Goal: Task Accomplishment & Management: Use online tool/utility

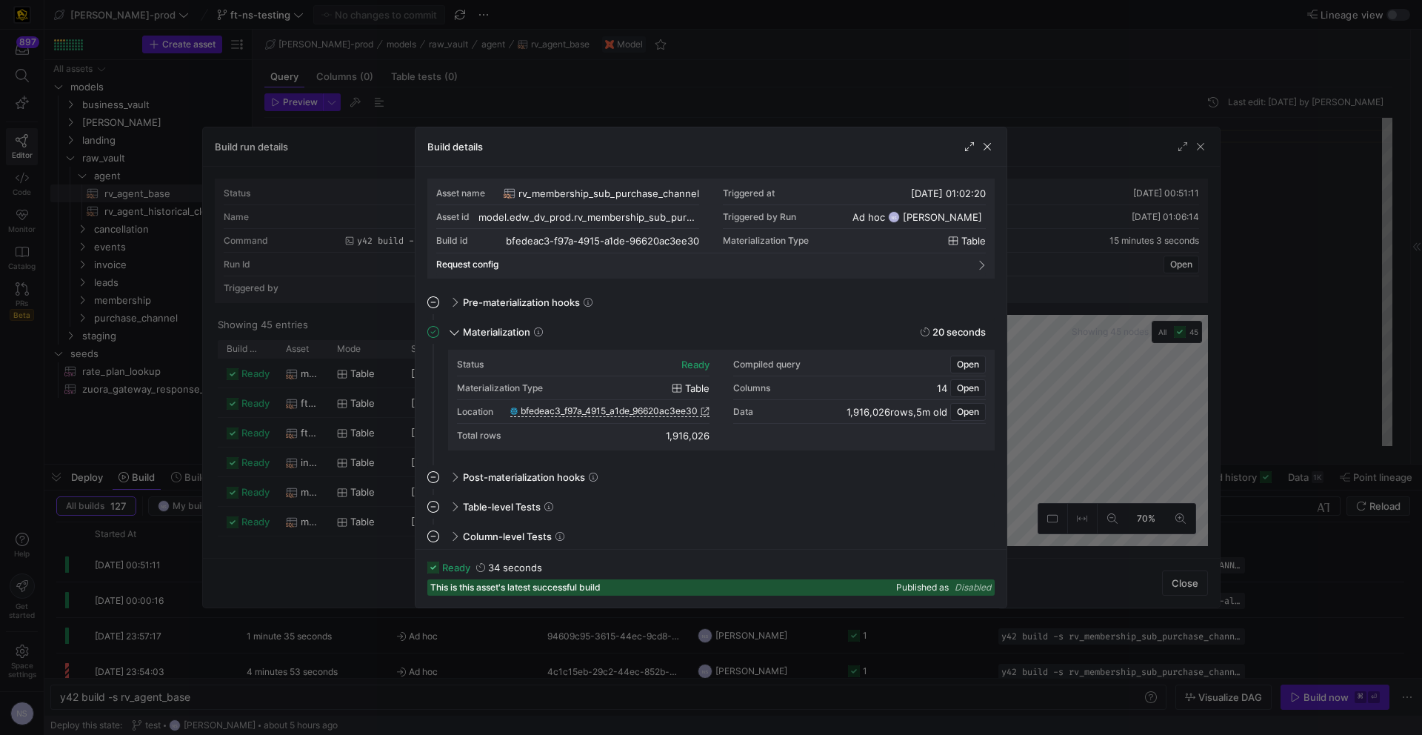
scroll to position [133, 0]
click at [976, 104] on div at bounding box center [711, 367] width 1422 height 735
click at [978, 103] on div at bounding box center [711, 367] width 1422 height 735
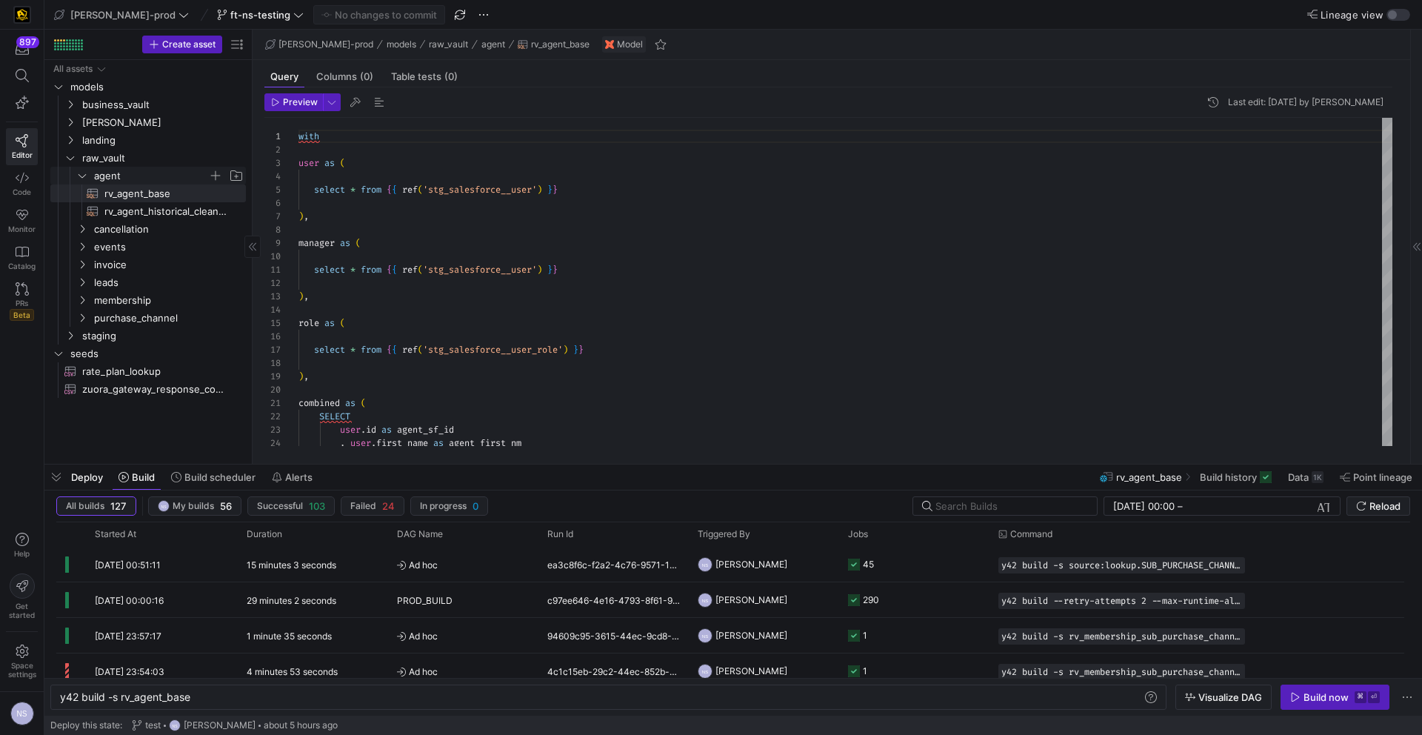
click at [110, 168] on span "agent" at bounding box center [151, 175] width 114 height 17
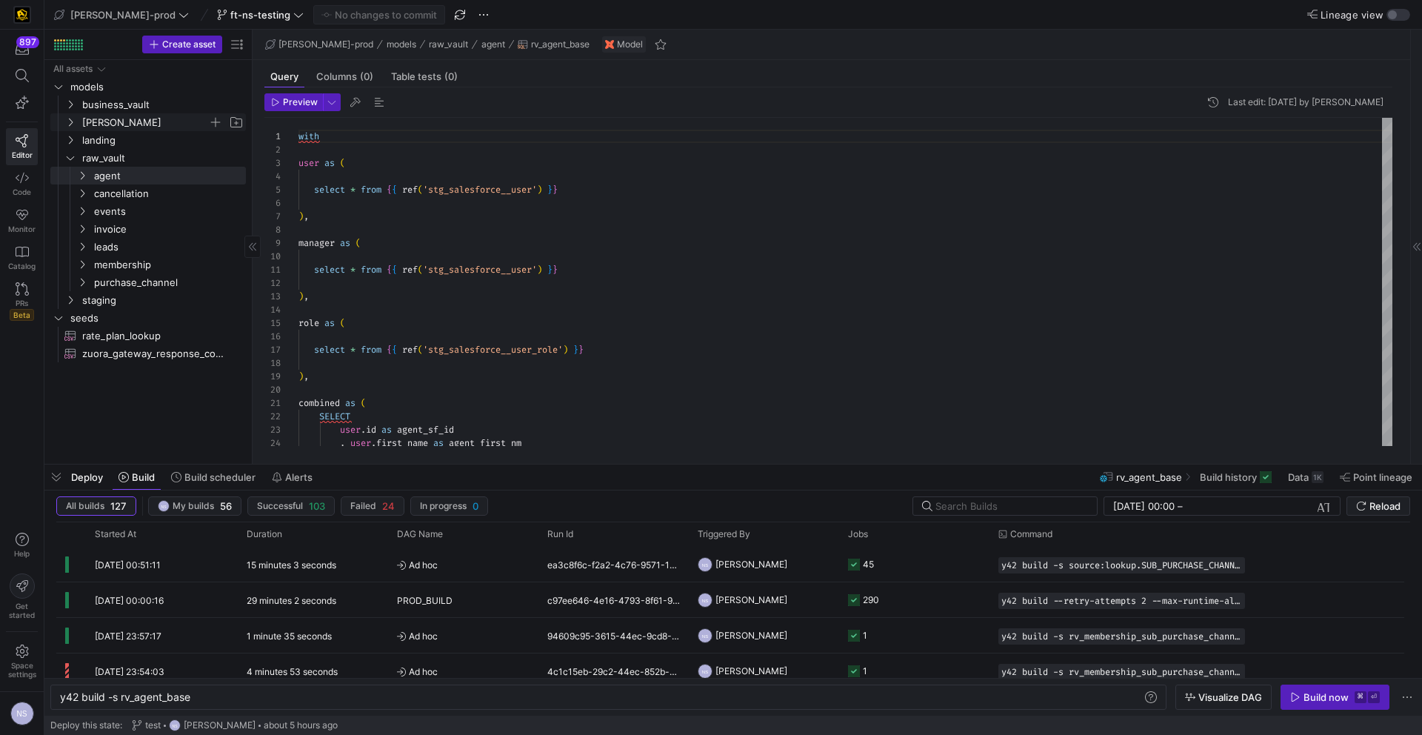
click at [110, 119] on span "[PERSON_NAME]" at bounding box center [145, 122] width 126 height 17
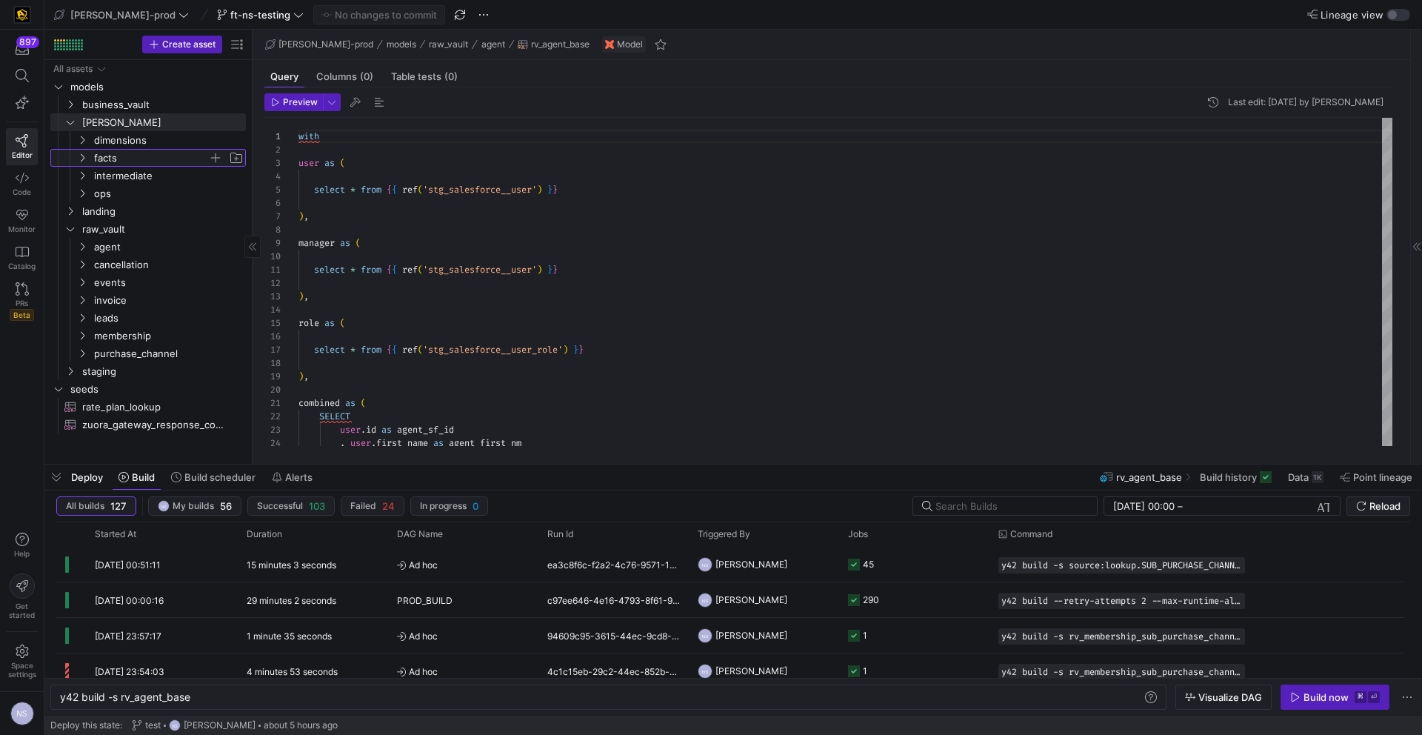
click at [144, 158] on span "facts" at bounding box center [151, 158] width 114 height 17
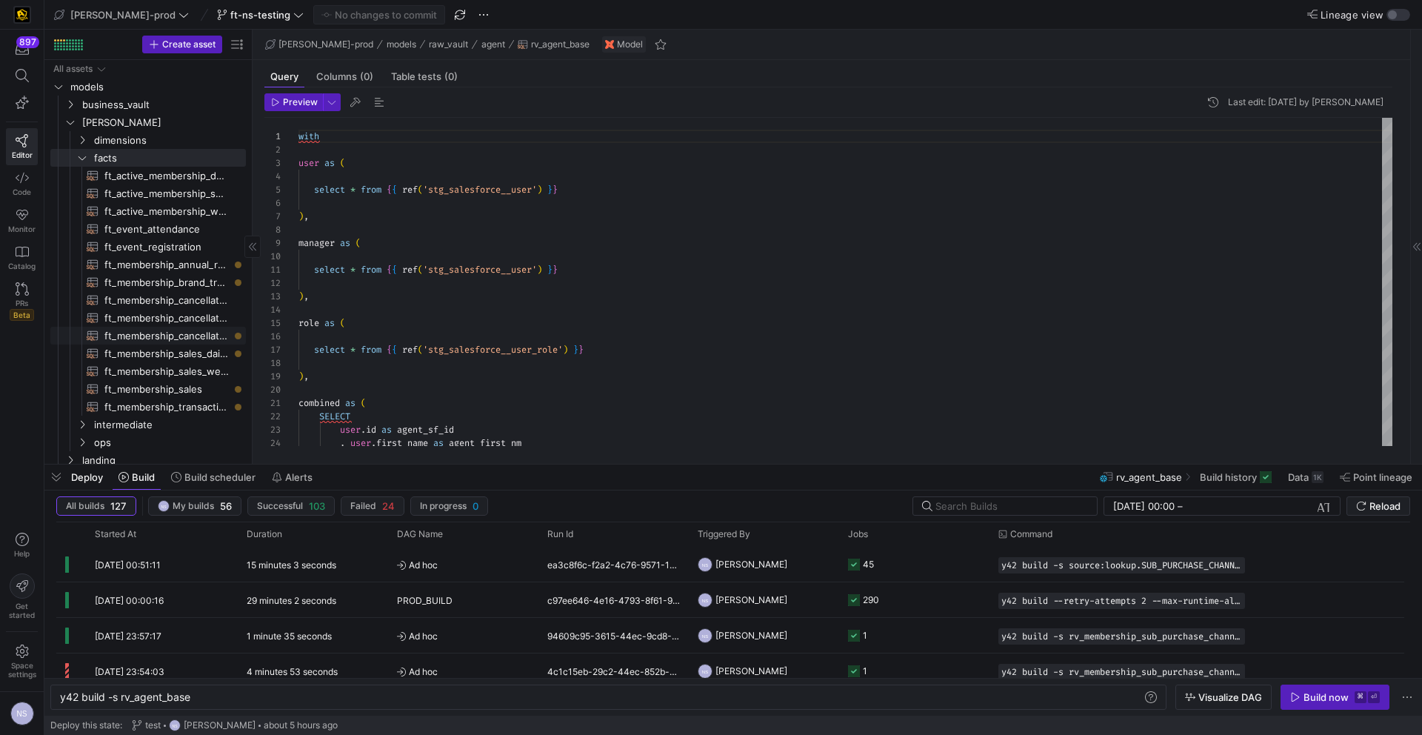
click at [187, 333] on span "ft_membership_cancellations​​​​​​​​​​" at bounding box center [166, 335] width 124 height 17
type textarea "{{ config( post_hook = [ "alter table {{ this }} add primary key (membership_di…"
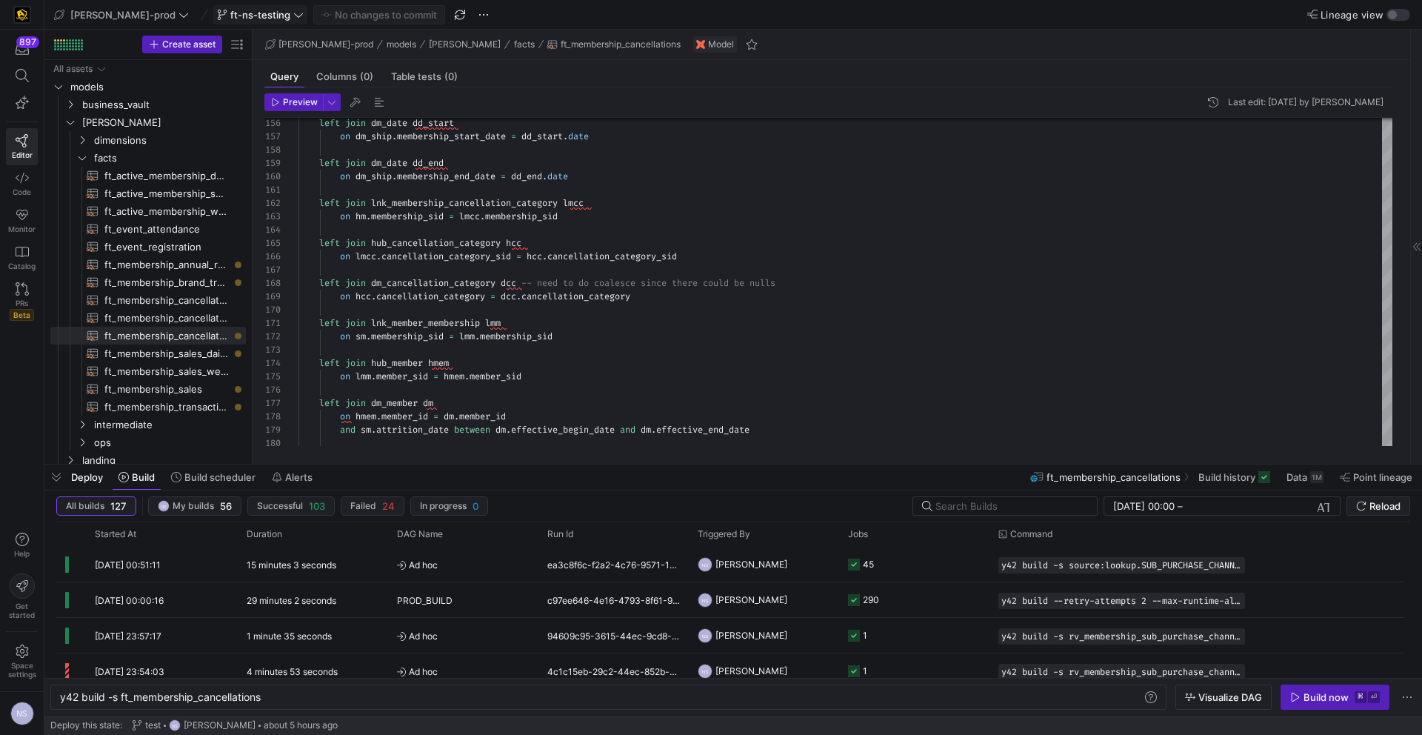
click at [234, 18] on span "ft-ns-testing" at bounding box center [260, 15] width 60 height 12
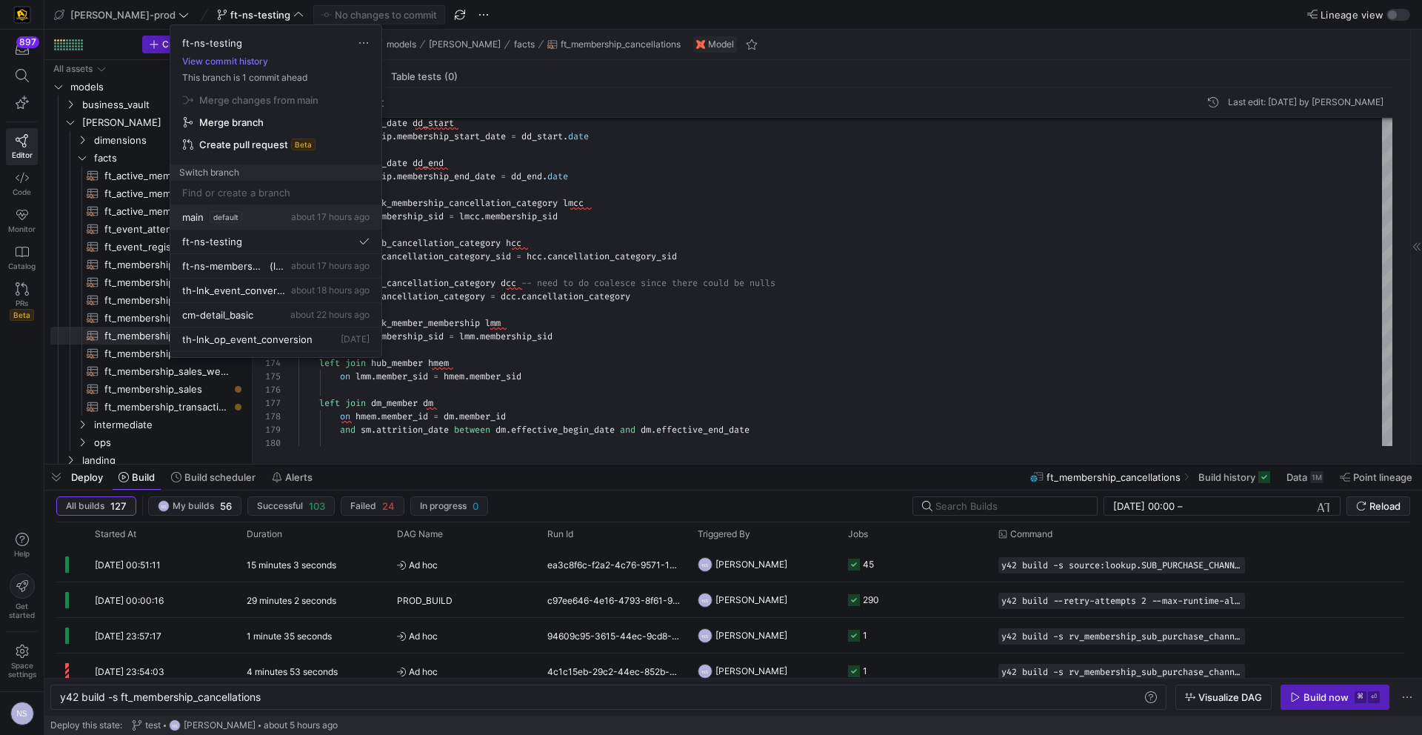
click at [243, 220] on div "main default about 17 hours ago" at bounding box center [275, 217] width 187 height 12
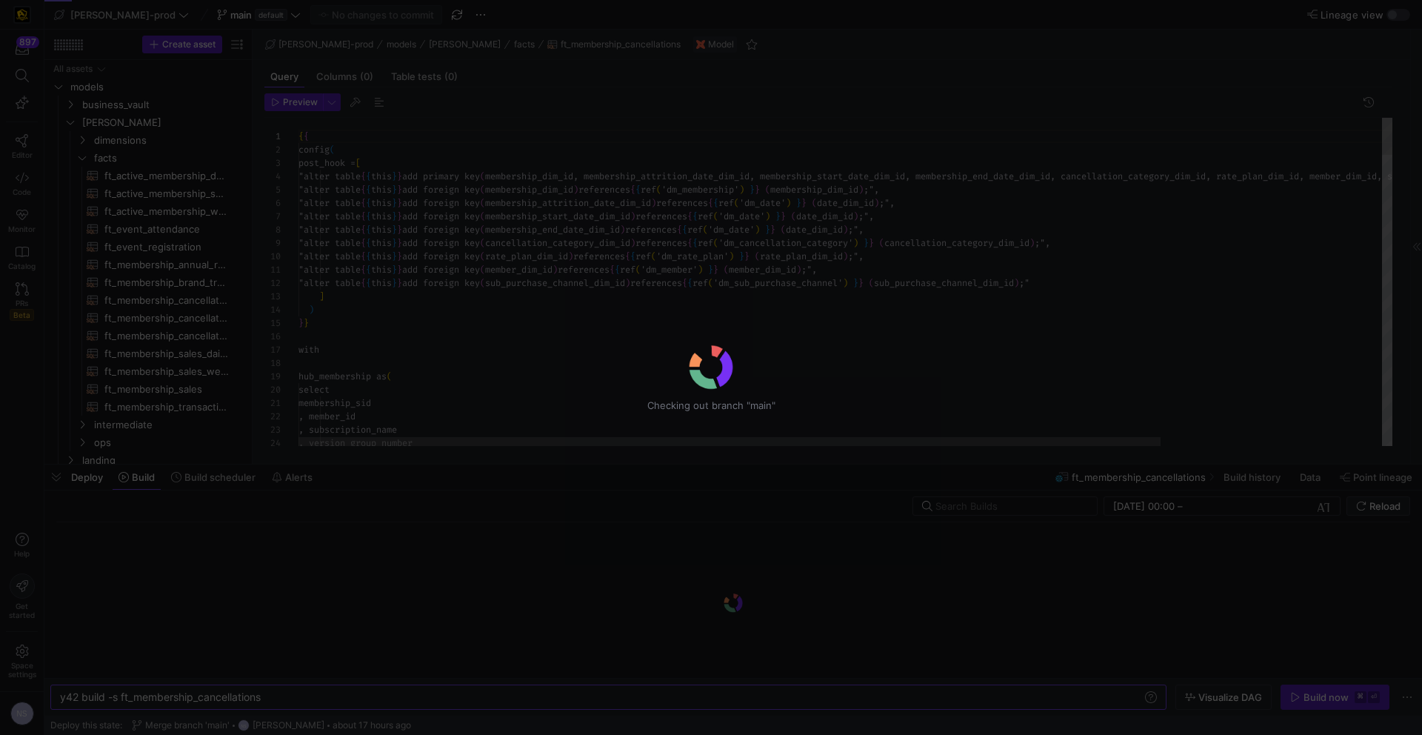
scroll to position [67, 0]
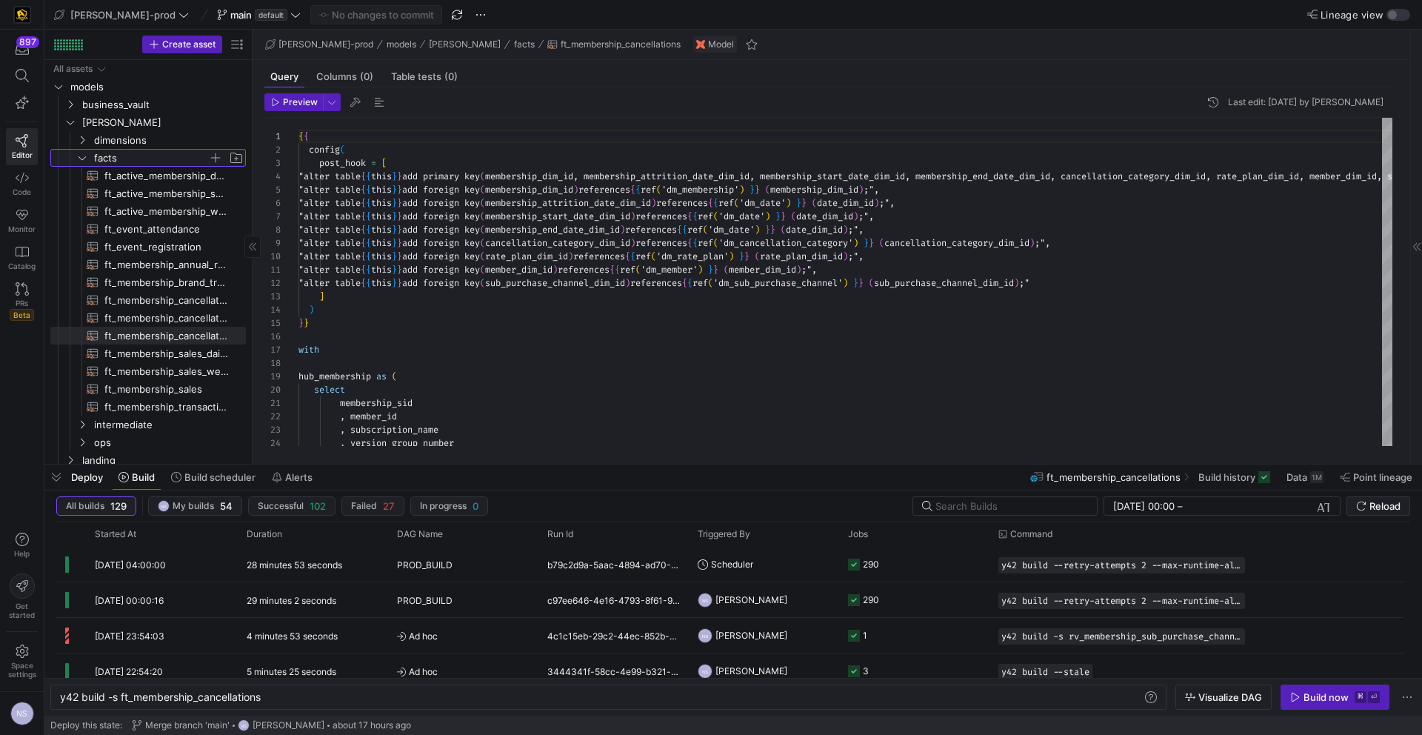
click at [125, 150] on span "facts" at bounding box center [151, 158] width 114 height 17
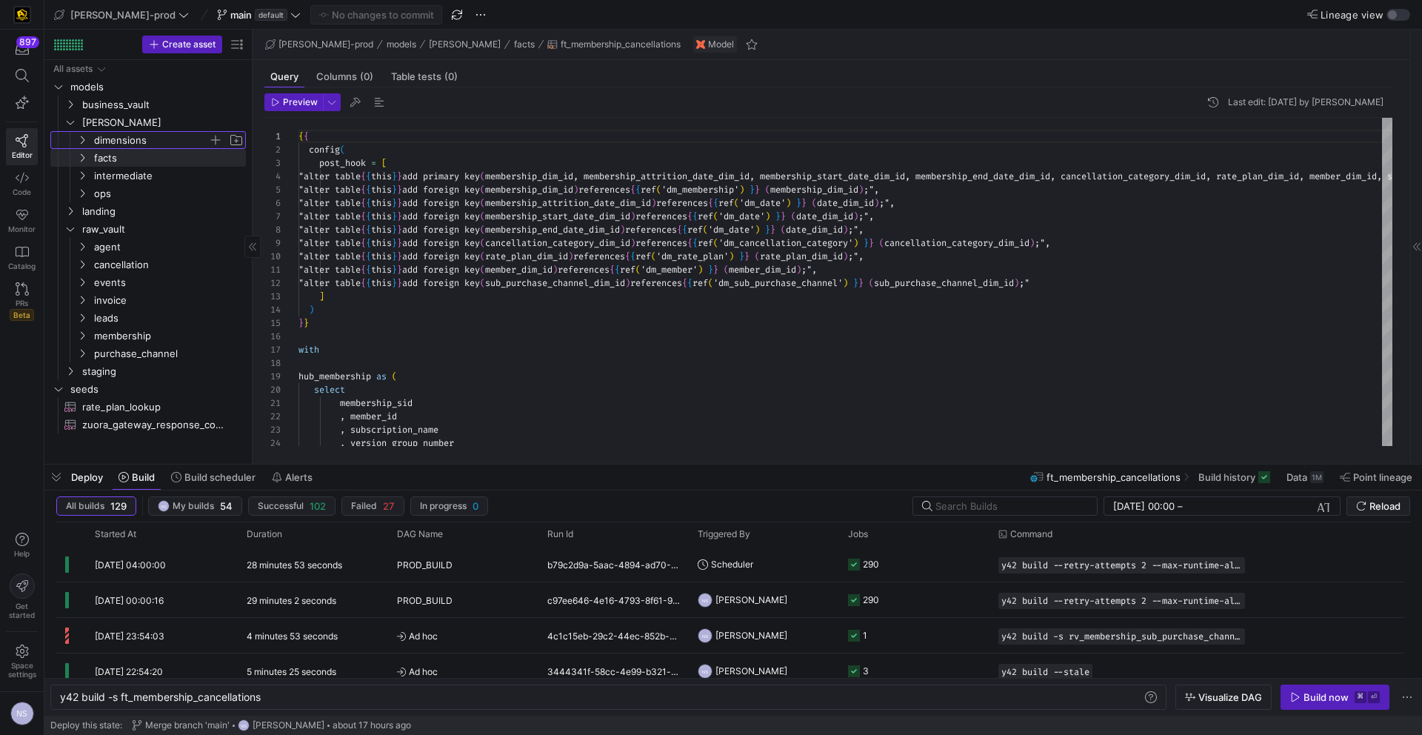
click at [110, 139] on span "dimensions" at bounding box center [151, 140] width 114 height 17
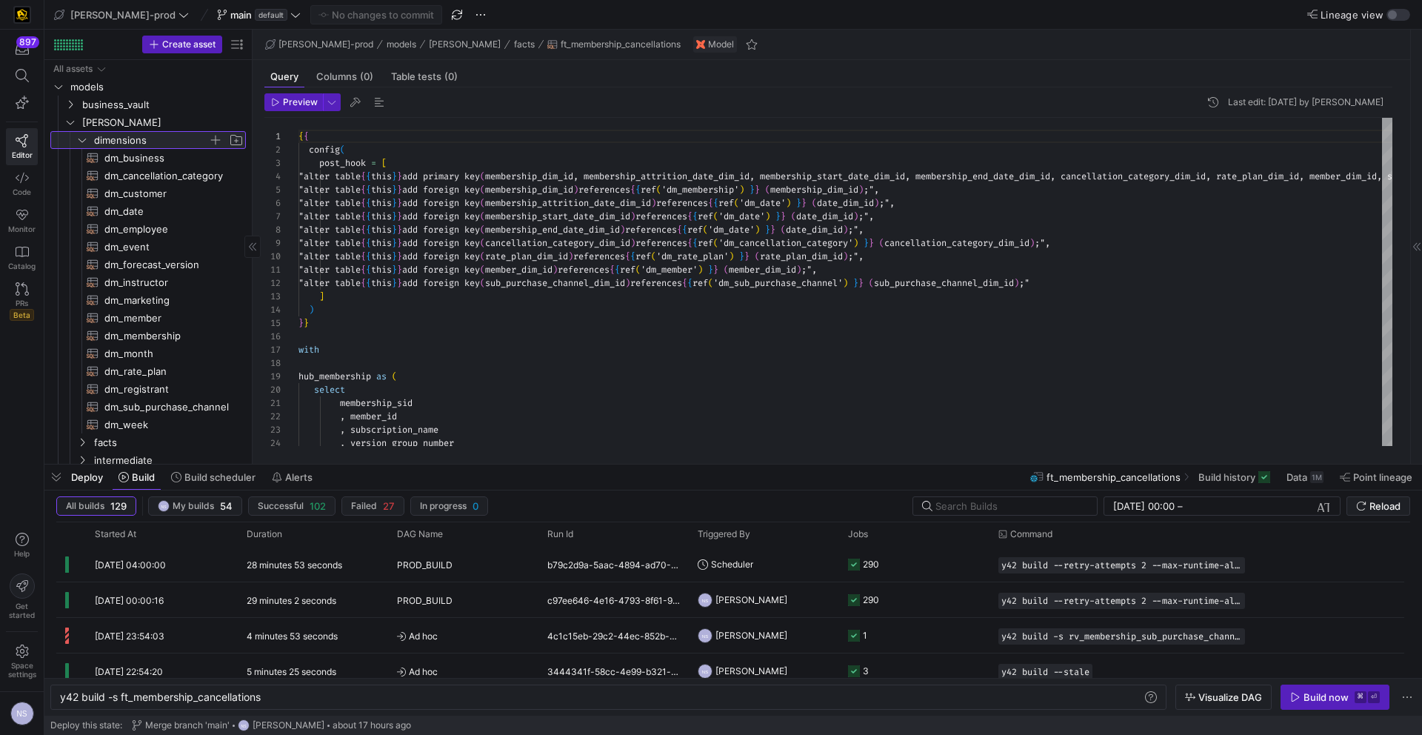
click at [110, 139] on span "dimensions" at bounding box center [151, 140] width 114 height 17
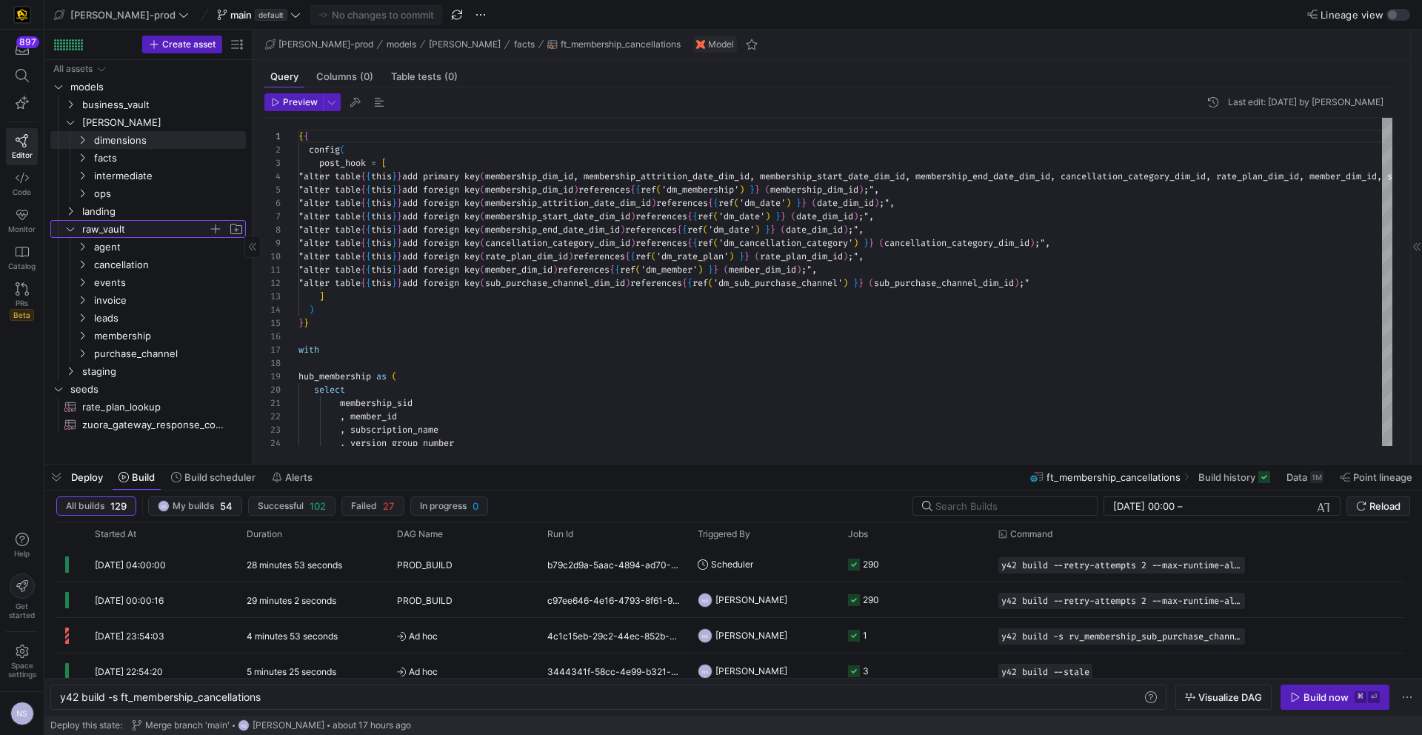
click at [112, 221] on span "raw_vault" at bounding box center [145, 229] width 126 height 17
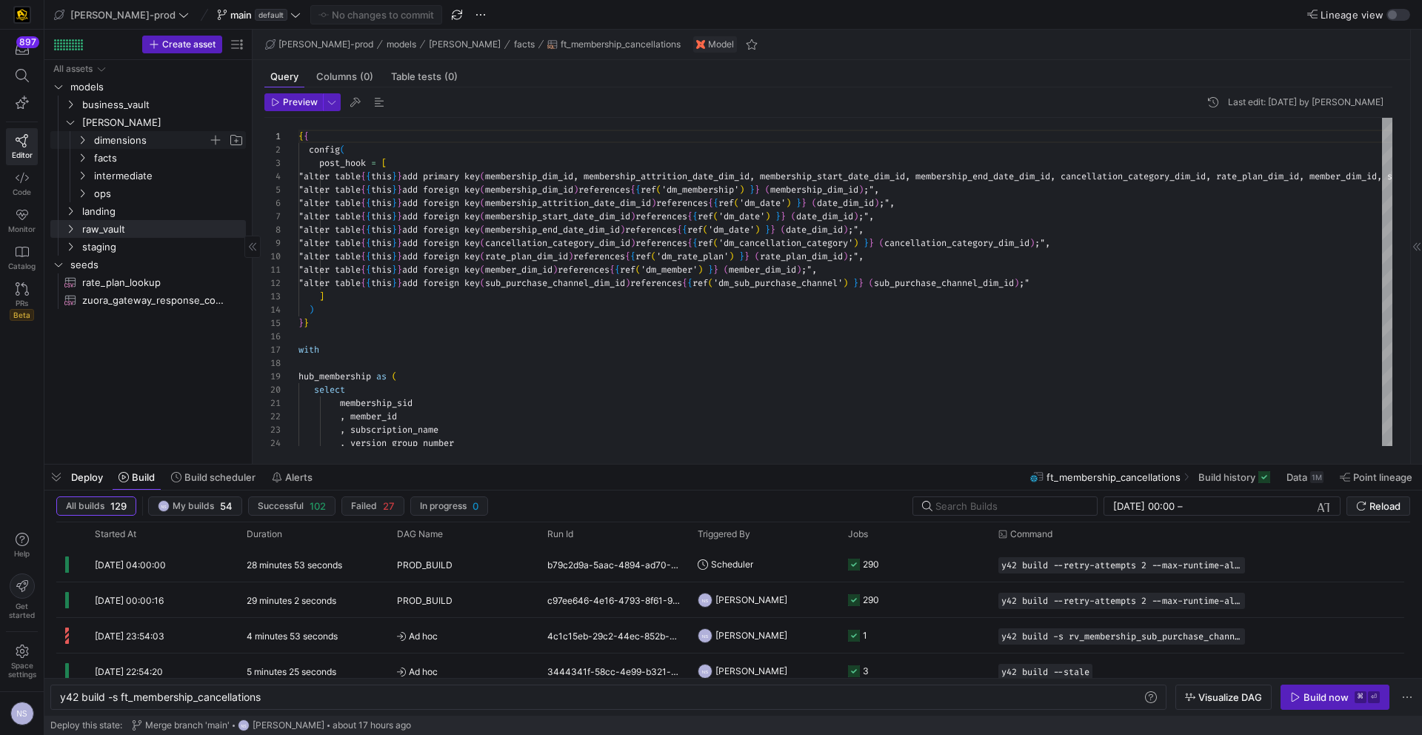
click at [123, 146] on span "dimensions" at bounding box center [151, 140] width 114 height 17
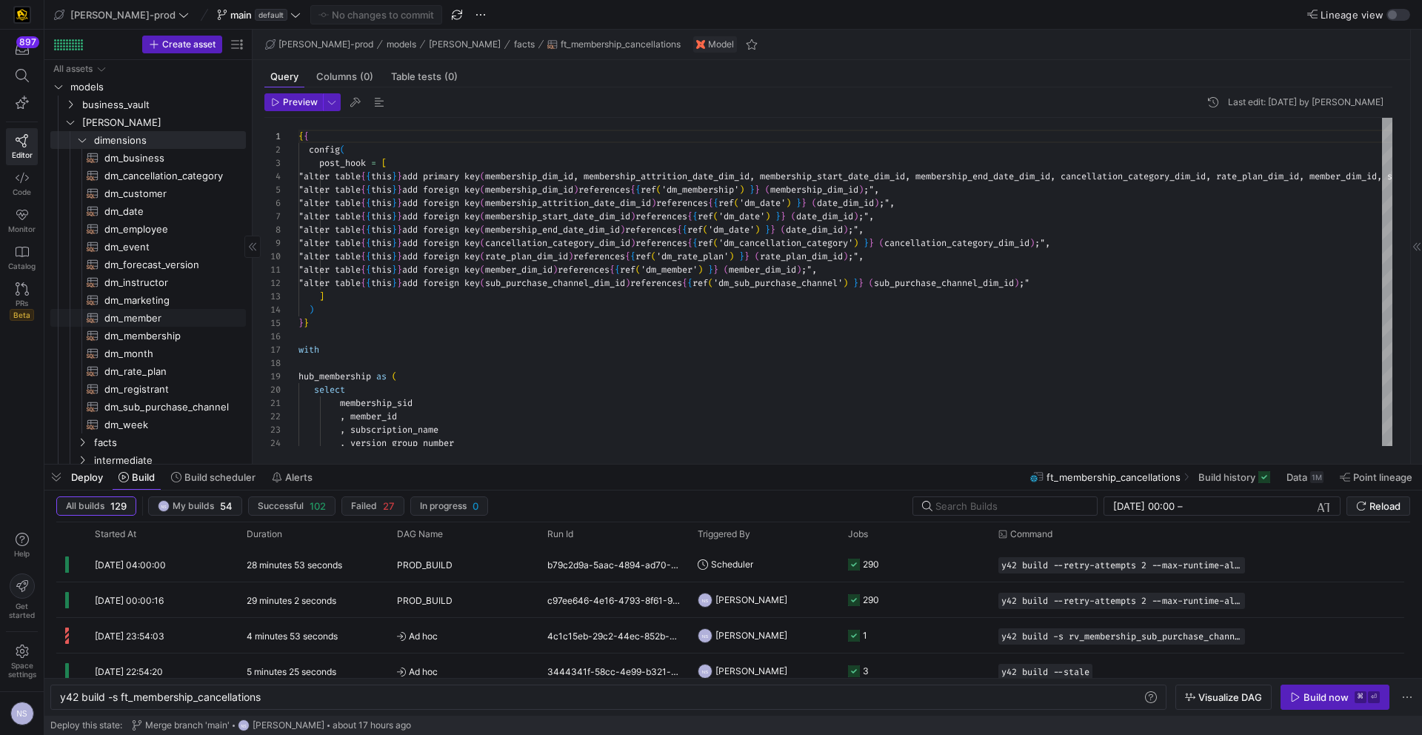
click at [152, 310] on span "dm_member​​​​​​​​​​" at bounding box center [166, 318] width 124 height 17
type textarea "y42 build -s dm_member"
type textarea "{{ config( materialized='table' , post_hook = "alter table {{ this }} add prima…"
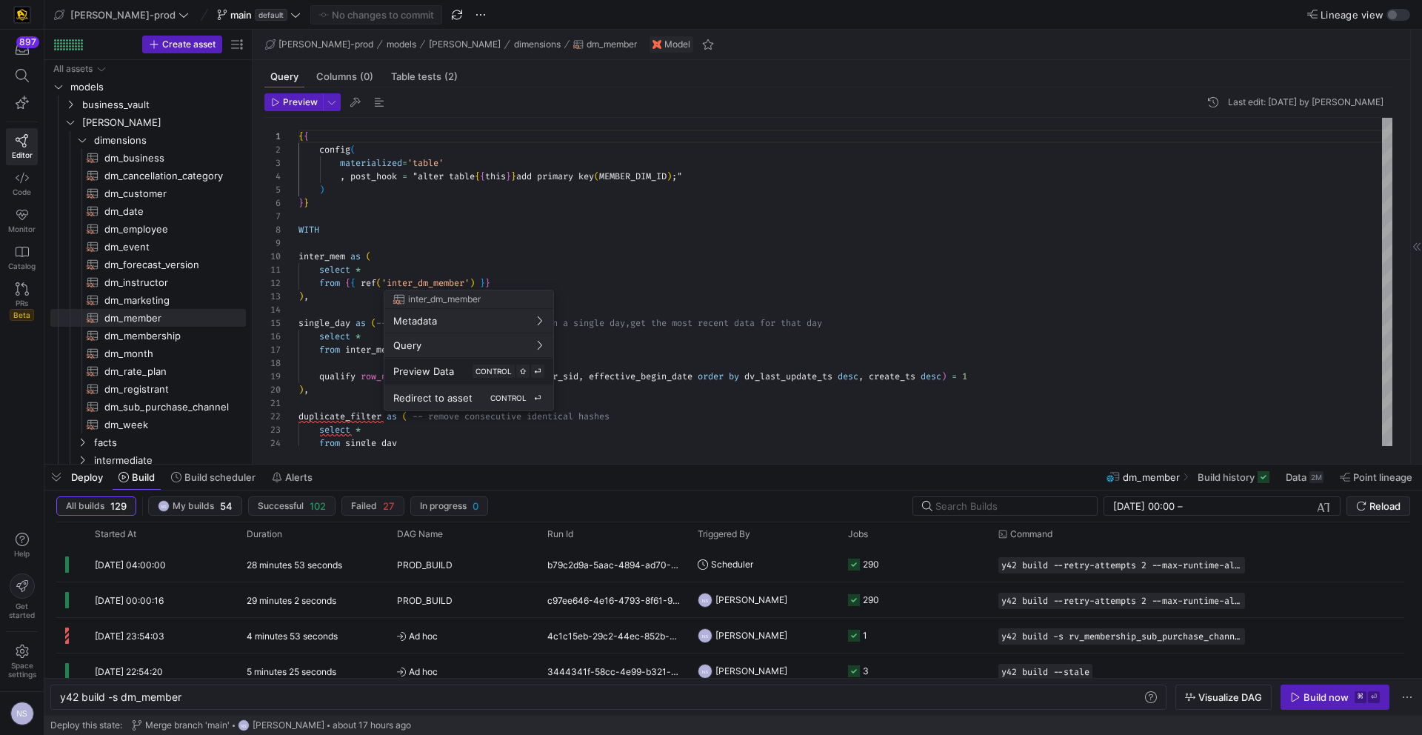
scroll to position [133, 0]
click at [461, 392] on span "Redirect to asset" at bounding box center [432, 398] width 79 height 12
type textarea "y42 build -s inter_dm_member"
type textarea "WITH sat_change_dates AS ( SELECT DISTINCT member_sid , last_update_dts AS dv_l…"
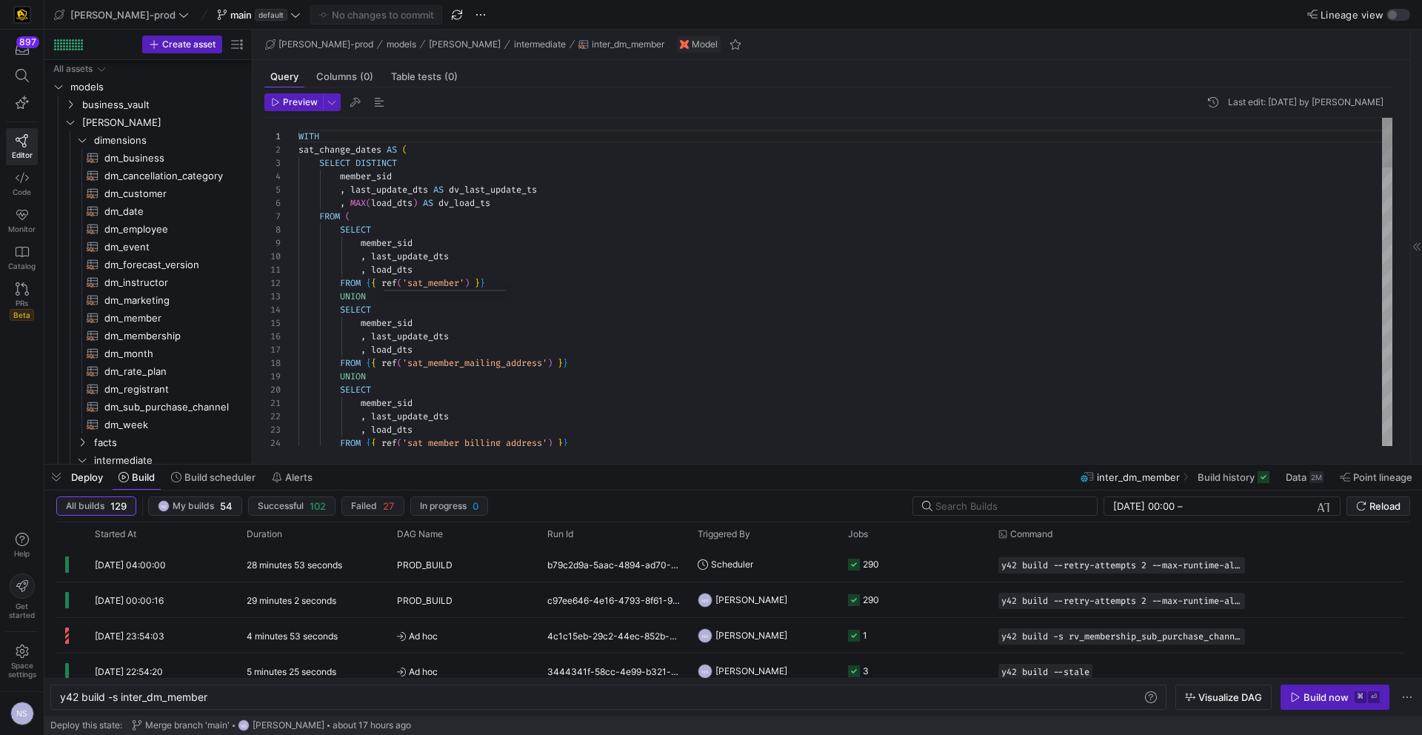
scroll to position [59, 0]
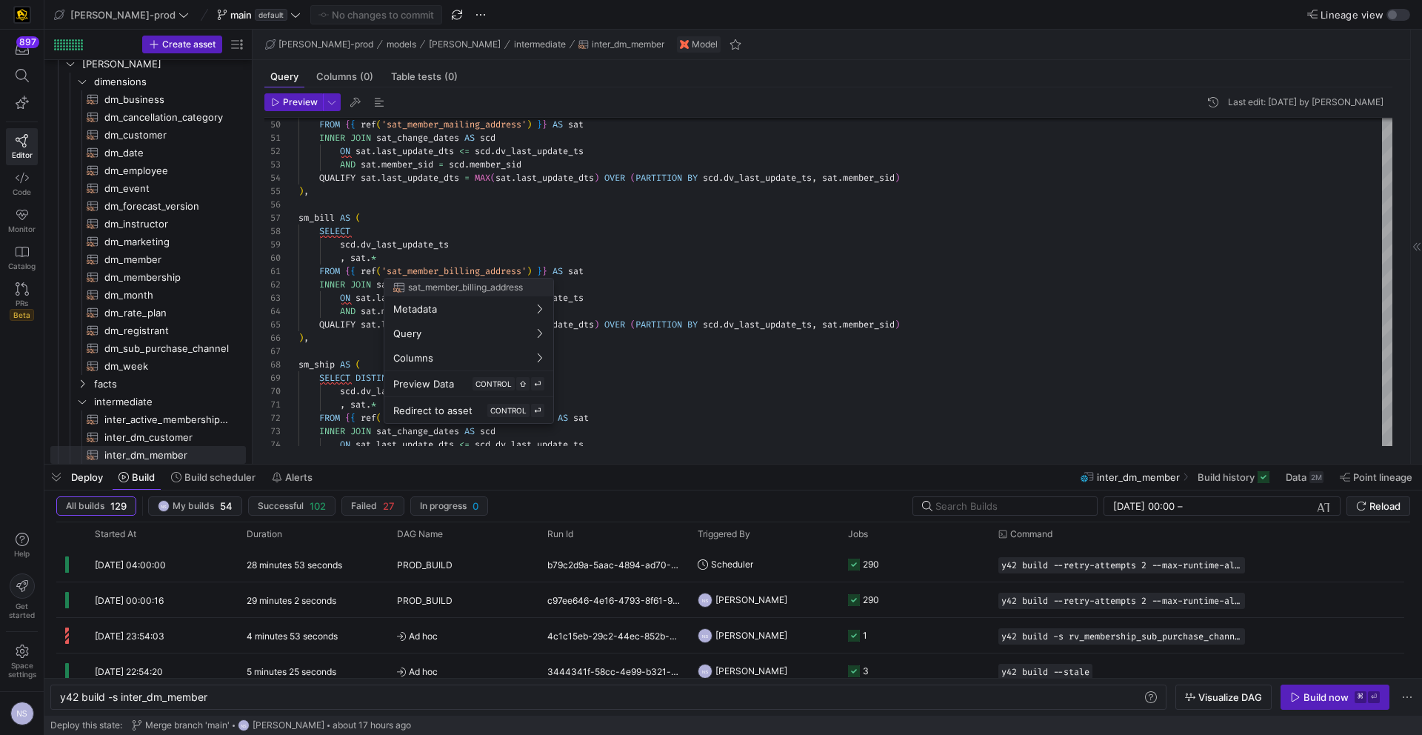
click at [481, 407] on div "Redirect to asset CONTROL ⏎" at bounding box center [468, 410] width 151 height 13
type textarea "y42 build -s sat_member_billing_address"
type textarea "{{ config( materialized='incremental', incremental_strategy='merge', unique_key…"
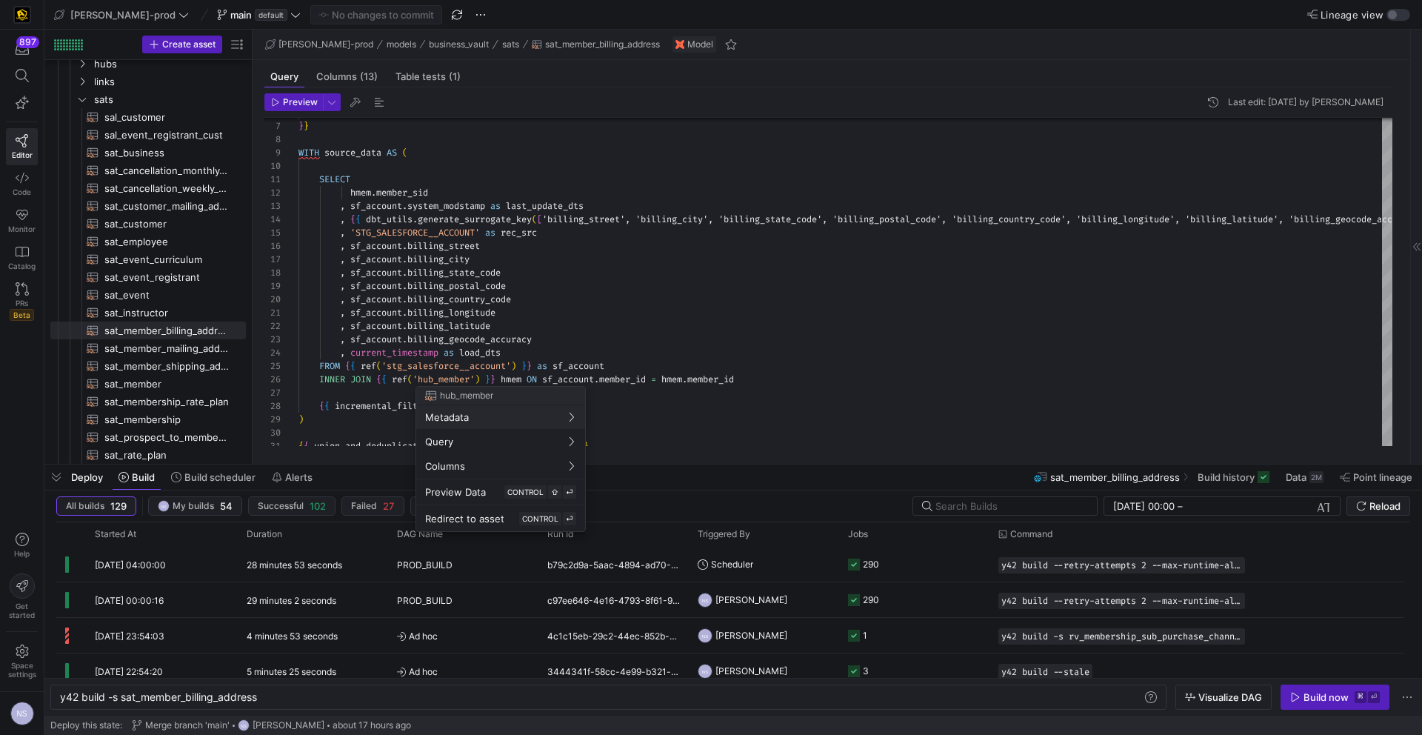
click at [488, 521] on span "Redirect to asset" at bounding box center [464, 519] width 79 height 12
type textarea "y42 build -s hub_member"
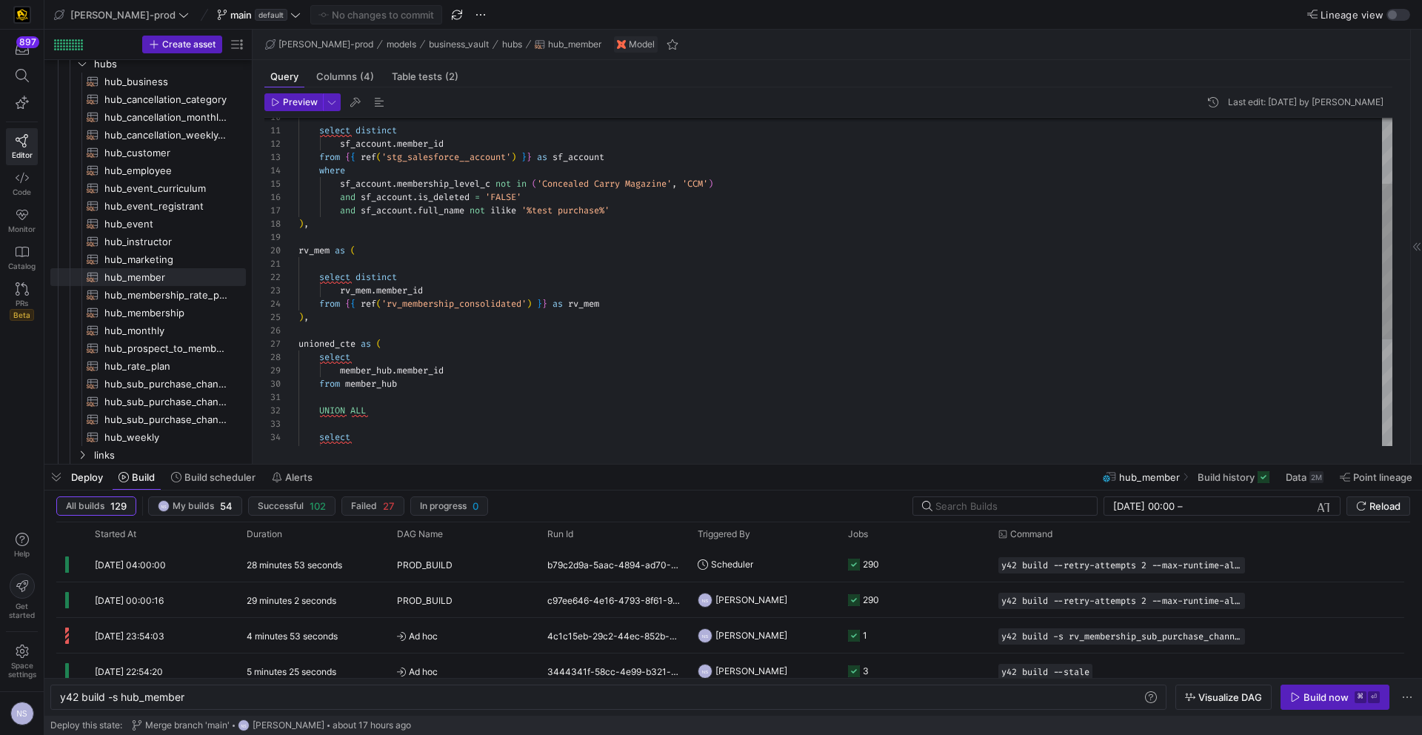
type textarea "select distinct sf_account.member_id from {{ ref('stg_salesforce__account') }} …"
click at [656, 207] on div "where sf_account . membership_level_c not in ( 'Concealed Carry Magazine' , 'CC…" at bounding box center [846, 325] width 1094 height 692
click at [574, 194] on div "where sf_account . membership_level_c not in ( 'Concealed Carry Magazine' , 'CC…" at bounding box center [846, 323] width 1094 height 692
click at [662, 204] on div "where sf_account . membership_level_c not in ( 'Concealed Carry Magazine' , 'CC…" at bounding box center [846, 323] width 1094 height 692
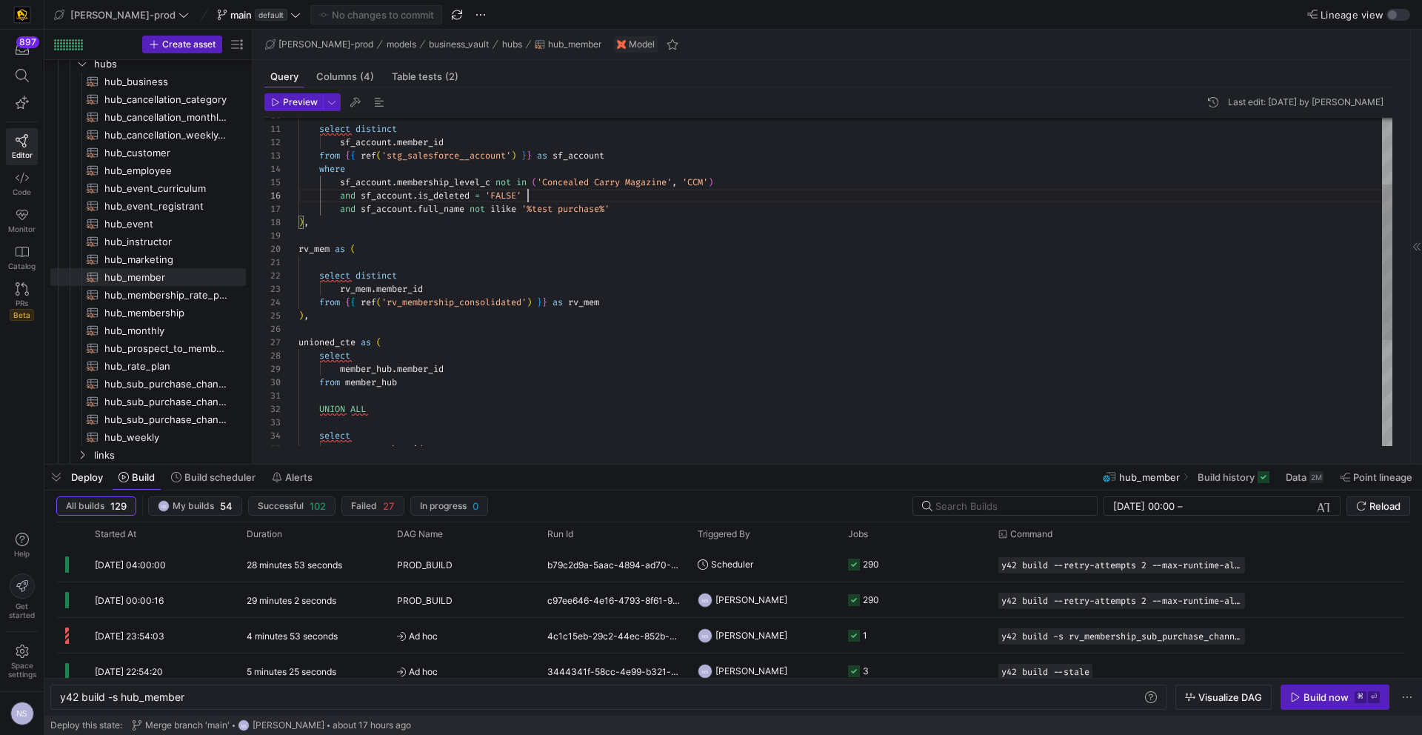
click at [576, 195] on div "where sf_account . membership_level_c not in ( 'Concealed Carry Magazine' , 'CC…" at bounding box center [846, 323] width 1094 height 692
click at [652, 201] on div "where sf_account . membership_level_c not in ( 'Concealed Carry Magazine' , 'CC…" at bounding box center [846, 323] width 1094 height 692
click at [658, 212] on div "where sf_account . membership_level_c not in ( 'Concealed Carry Magazine' , 'CC…" at bounding box center [846, 325] width 1094 height 692
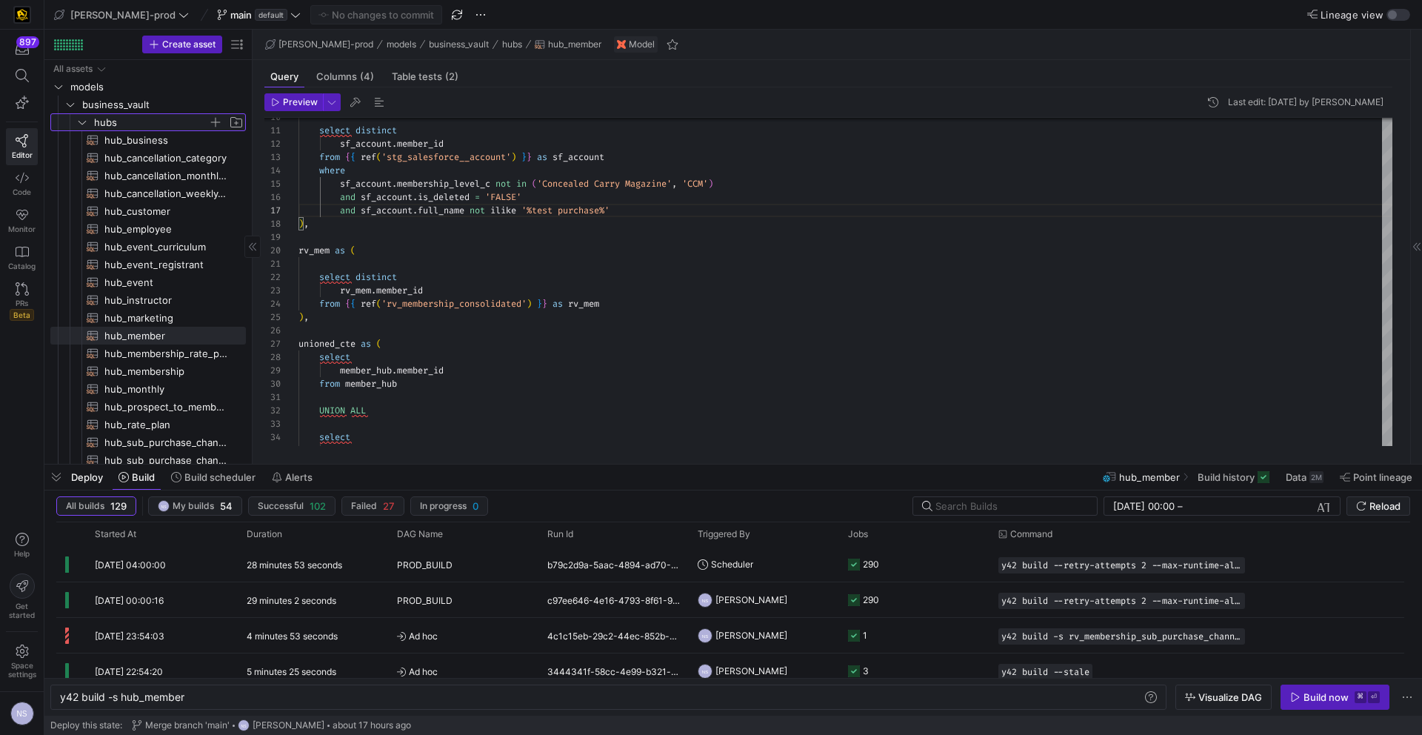
click at [127, 123] on span "hubs" at bounding box center [151, 122] width 114 height 17
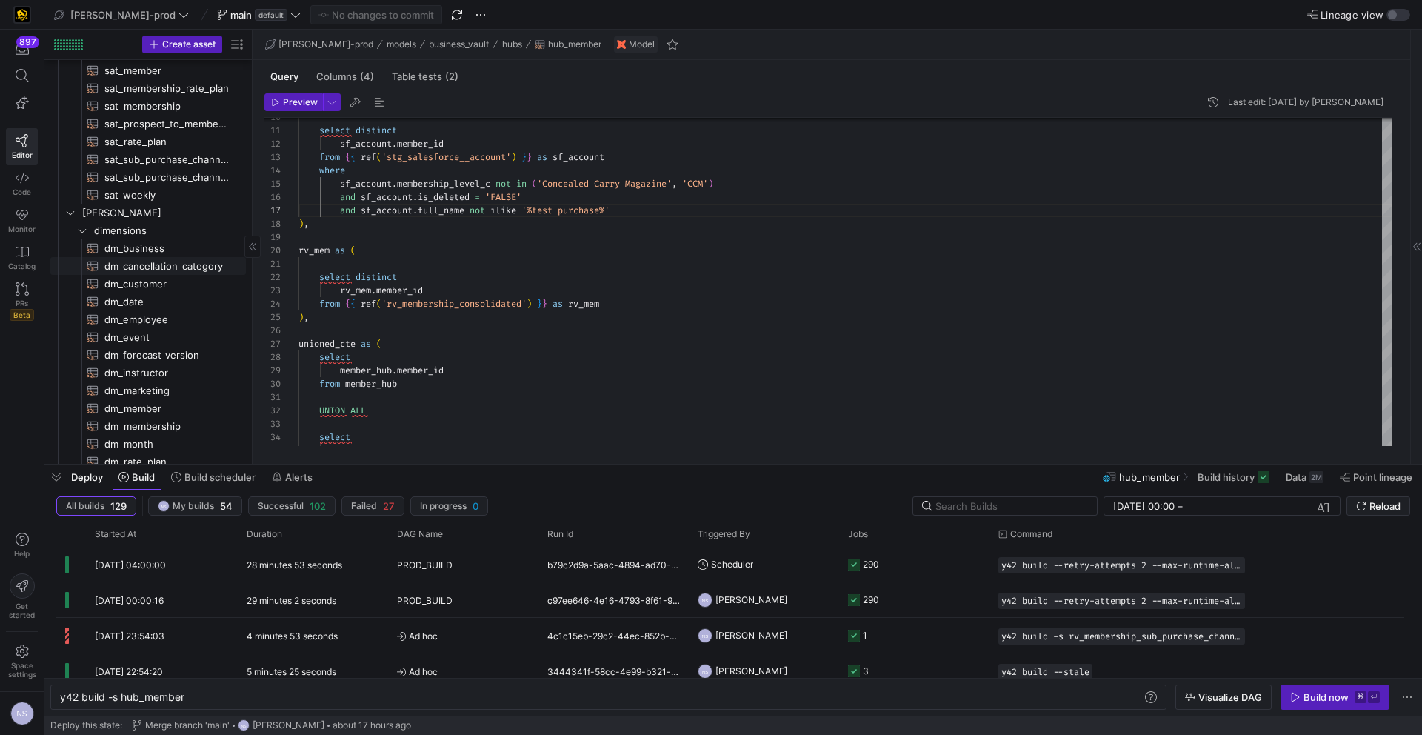
scroll to position [465, 0]
click at [118, 303] on span "[PERSON_NAME]" at bounding box center [145, 297] width 126 height 17
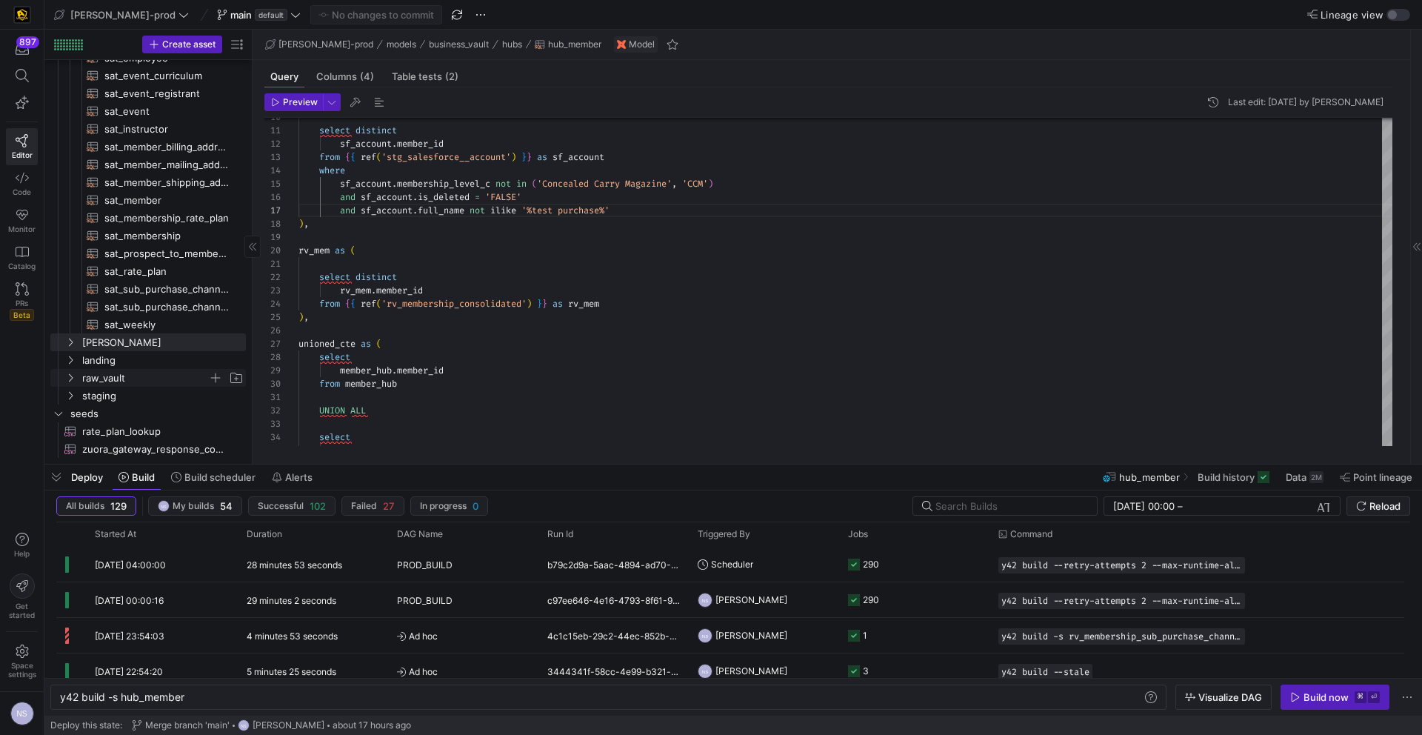
click at [121, 384] on span "raw_vault" at bounding box center [145, 378] width 126 height 17
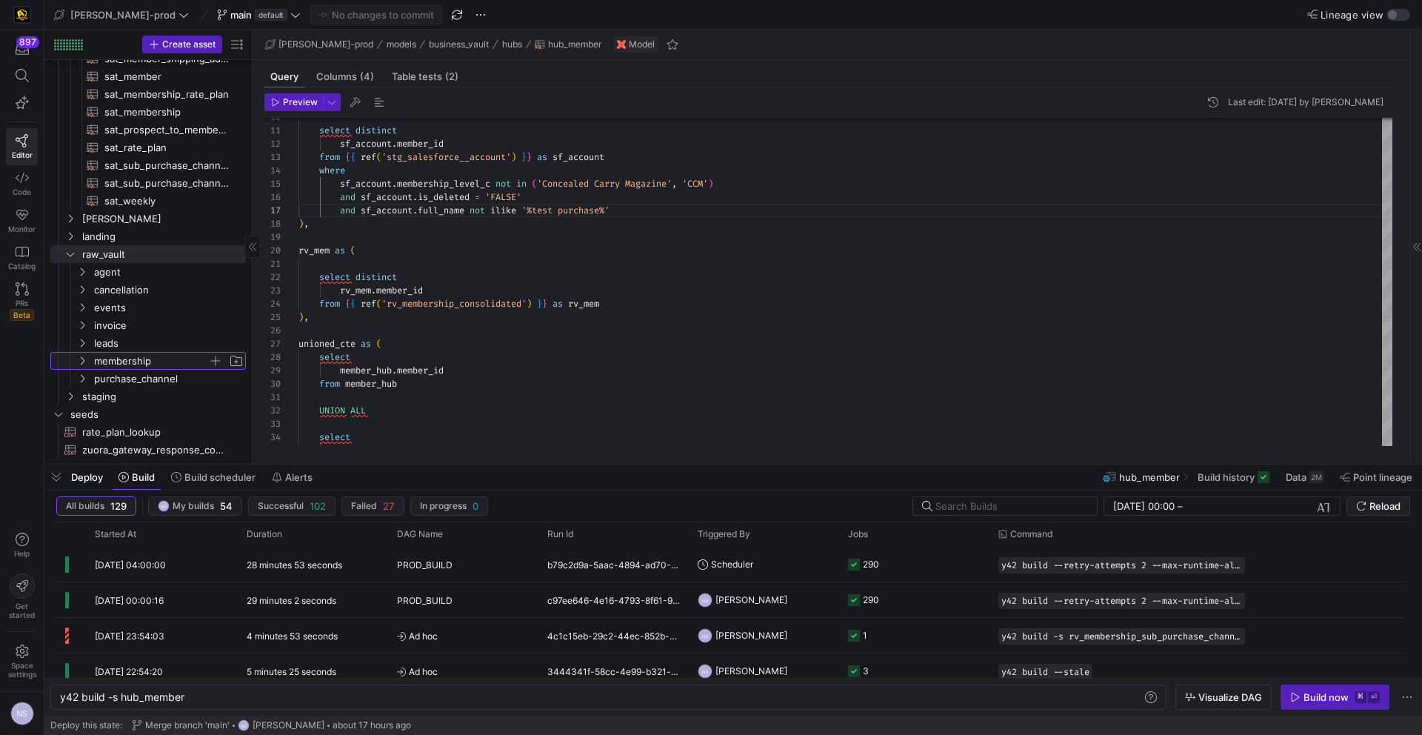
click at [124, 364] on span "membership" at bounding box center [151, 361] width 114 height 17
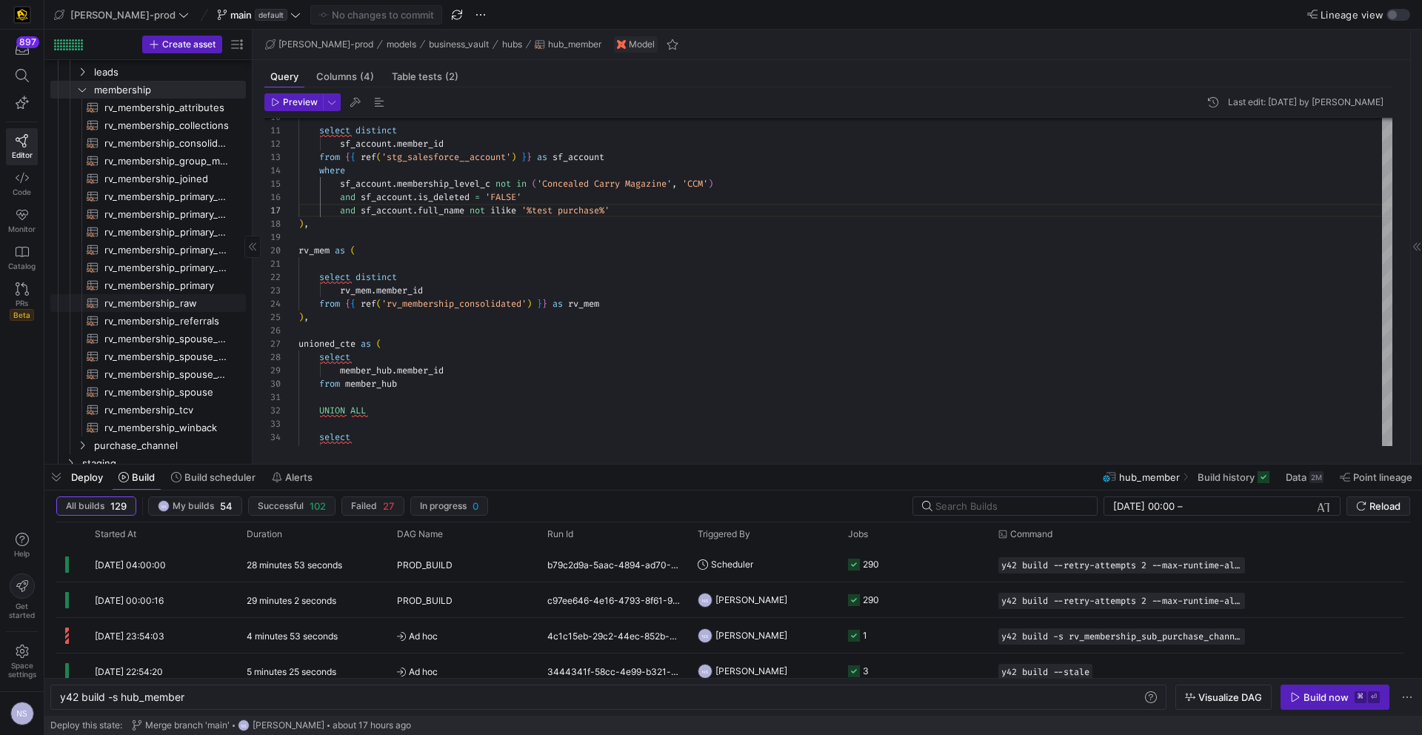
click at [128, 304] on span "rv_membership_raw​​​​​​​​​​" at bounding box center [166, 303] width 124 height 17
type textarea "y42 build -s rv_membership_raw"
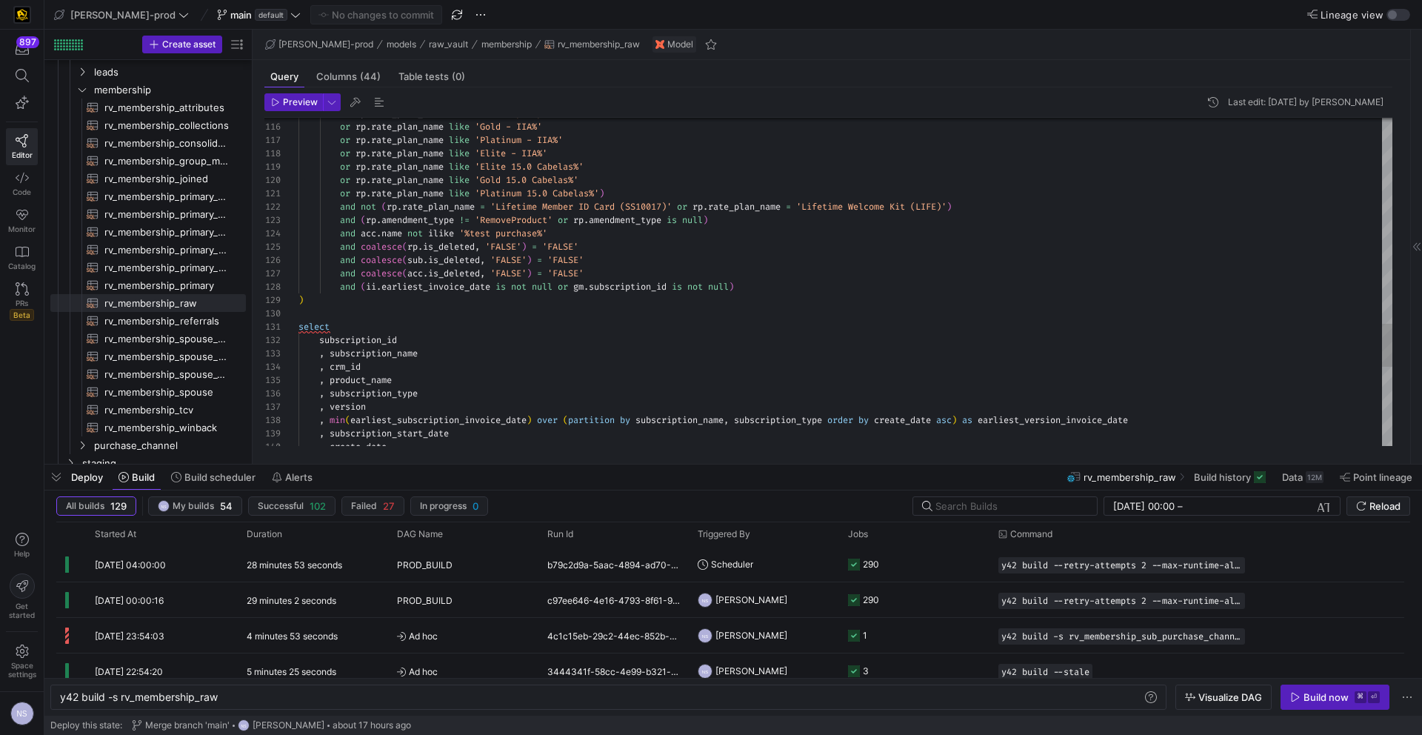
type textarea "or rp.rate_plan_name like 'Platinum 15.0 Cabelas%') and not (rp.rate_plan_name …"
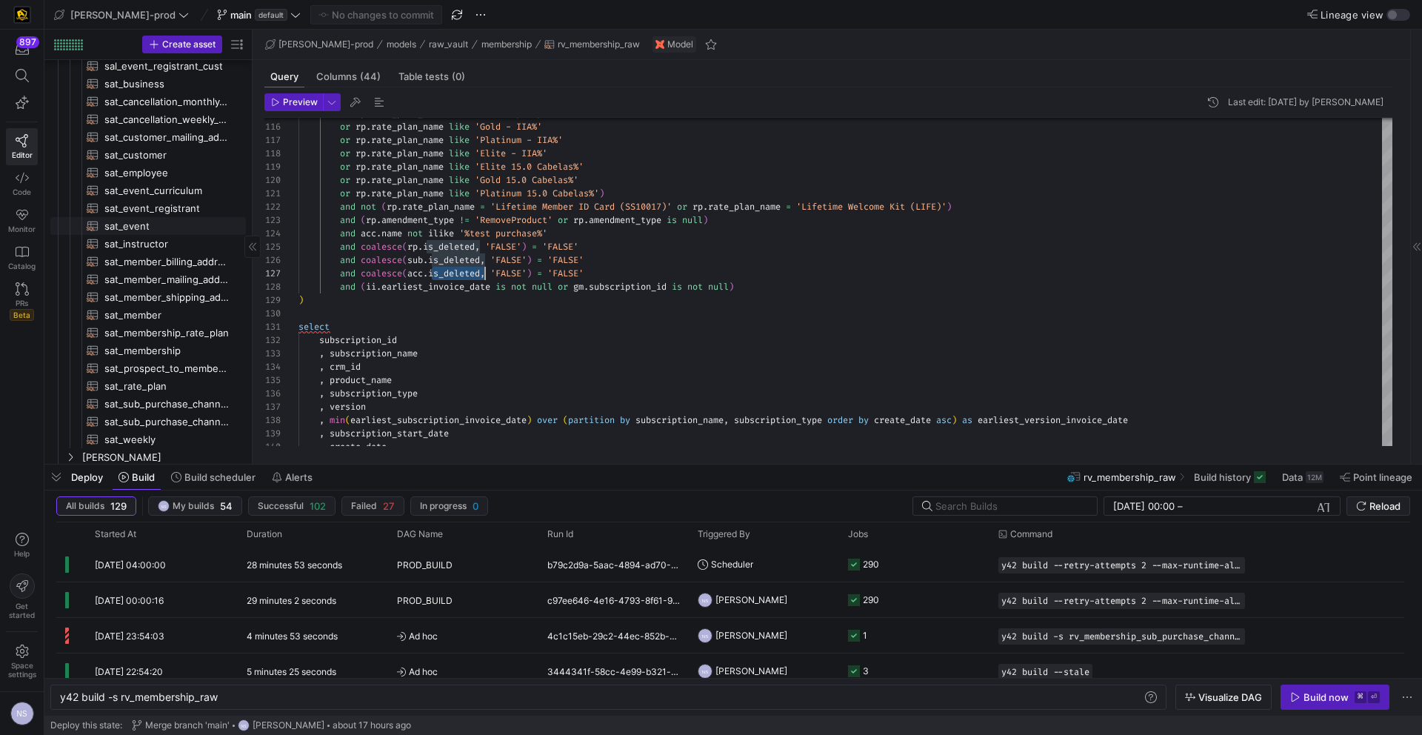
scroll to position [130, 0]
click at [153, 307] on span "sat_member​​​​​​​​​​" at bounding box center [166, 312] width 124 height 17
type textarea "y42 build -s sat_member"
type textarea "{{ config( materialized='incremental', incremental_strategy='merge', unique_key…"
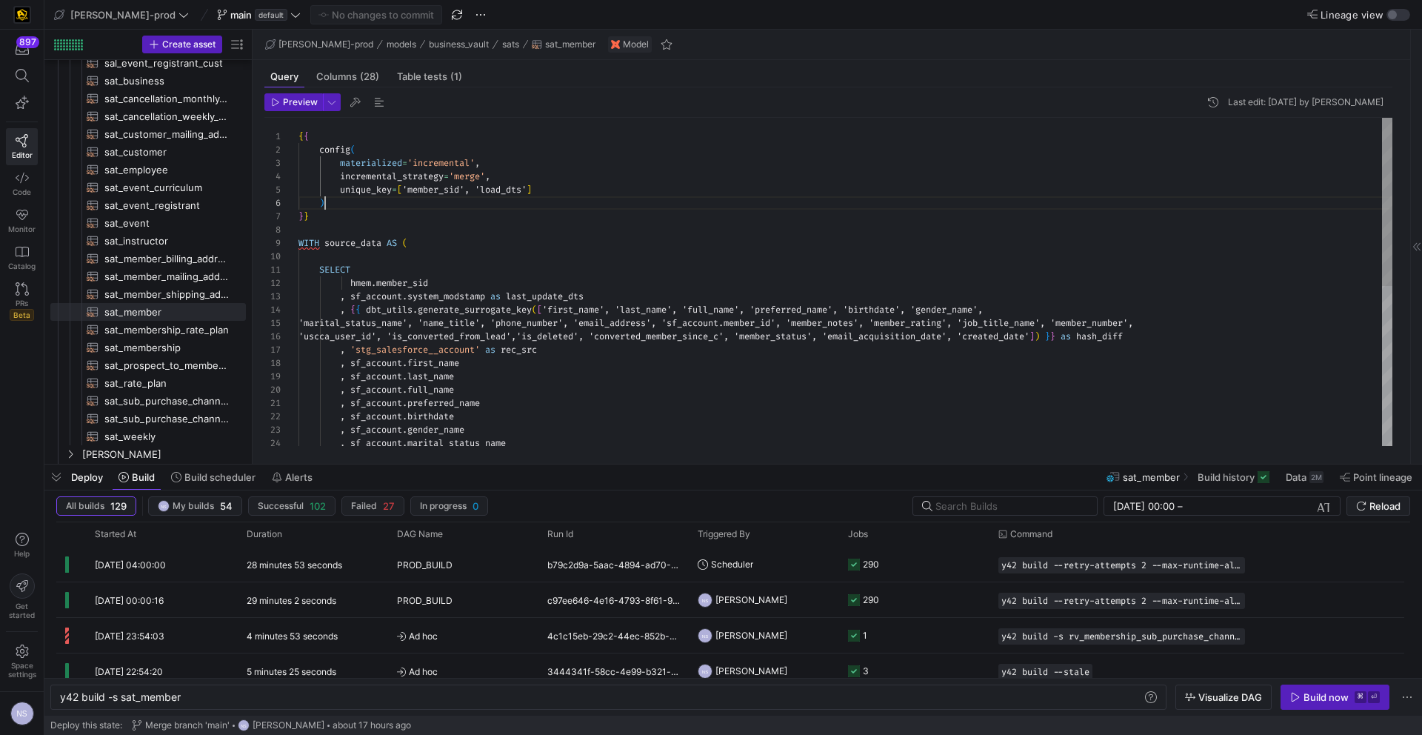
click at [730, 203] on div ", sf_account . gender_name , sf_account . marital_status_name , sf_account . bi…" at bounding box center [846, 437] width 1094 height 638
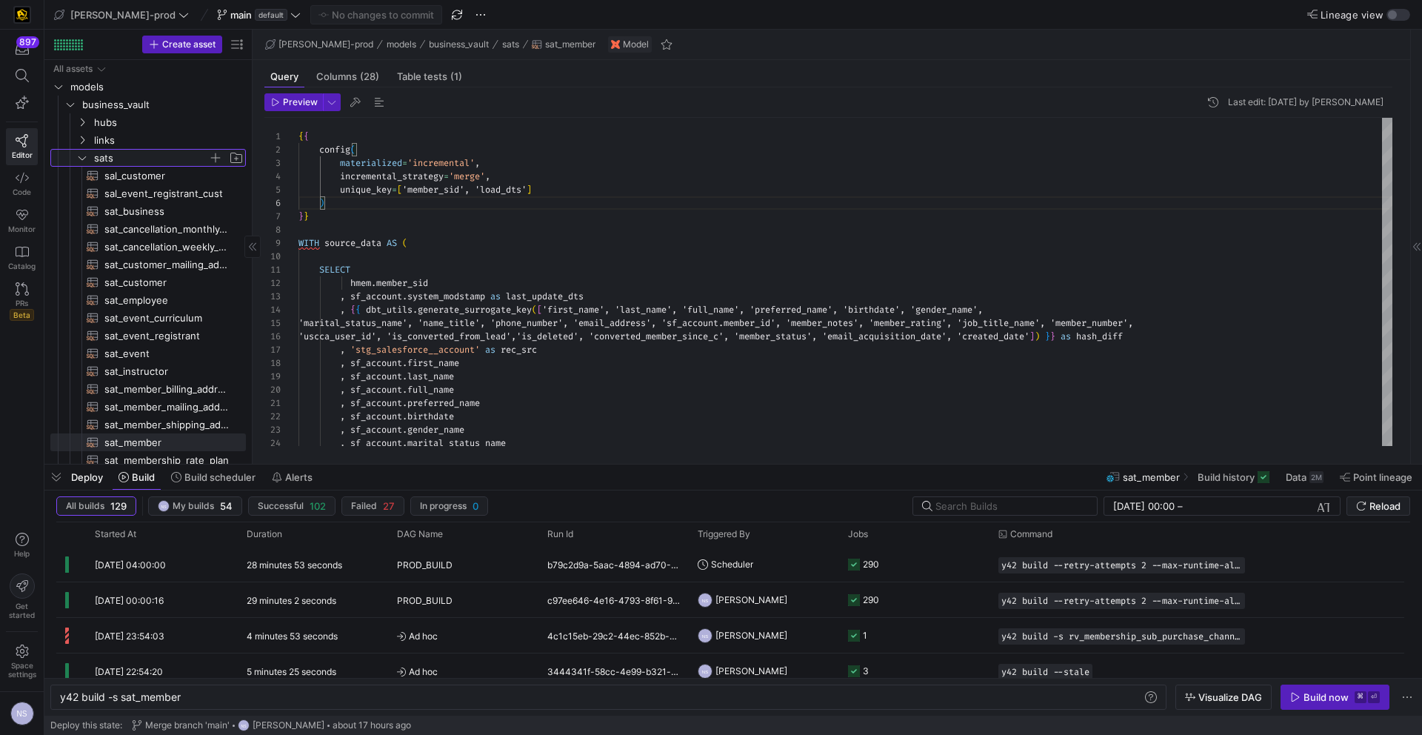
click at [113, 159] on span "sats" at bounding box center [151, 158] width 114 height 17
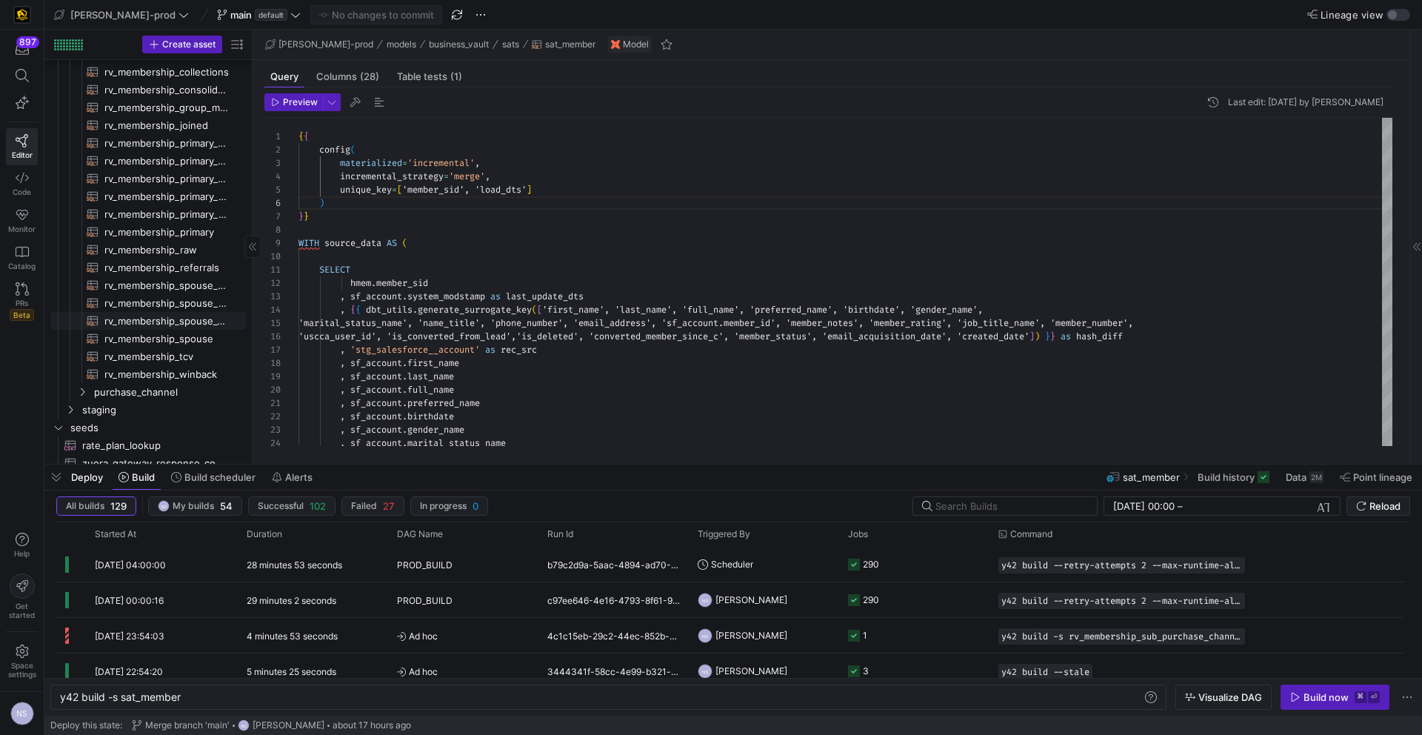
scroll to position [285, 0]
click at [165, 384] on span "purchase_channel" at bounding box center [151, 388] width 114 height 17
click at [174, 420] on span "rv_membership_sub_purchase_channel​​​​​​​​​​" at bounding box center [166, 424] width 124 height 17
type textarea "y42 build -s rv_membership_sub_purchase_channel"
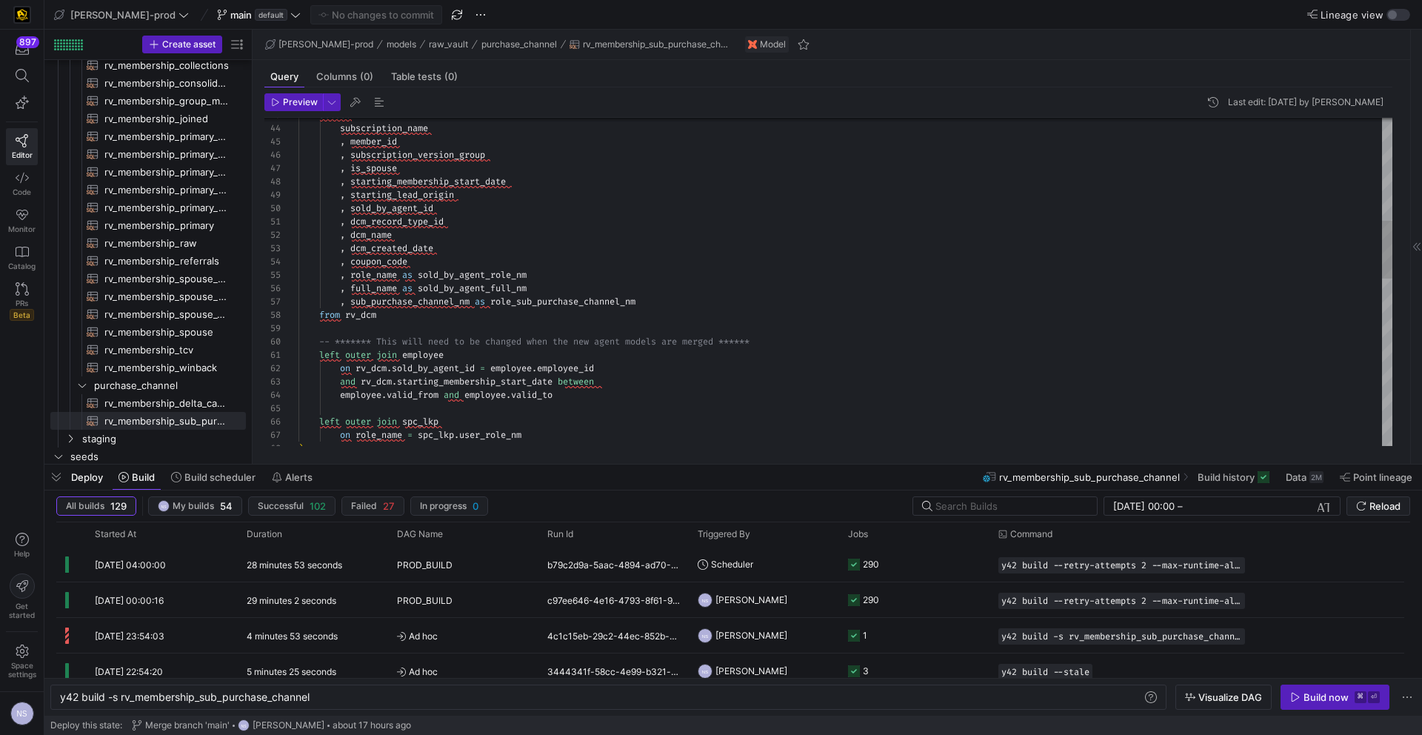
scroll to position [80, 347]
click at [673, 301] on div "employee . valid_from and employee . valid_to and rv_dcm . starting_membership_…" at bounding box center [846, 462] width 1094 height 1852
click at [681, 312] on div "employee . valid_from and employee . valid_to and rv_dcm . starting_membership_…" at bounding box center [846, 462] width 1094 height 1852
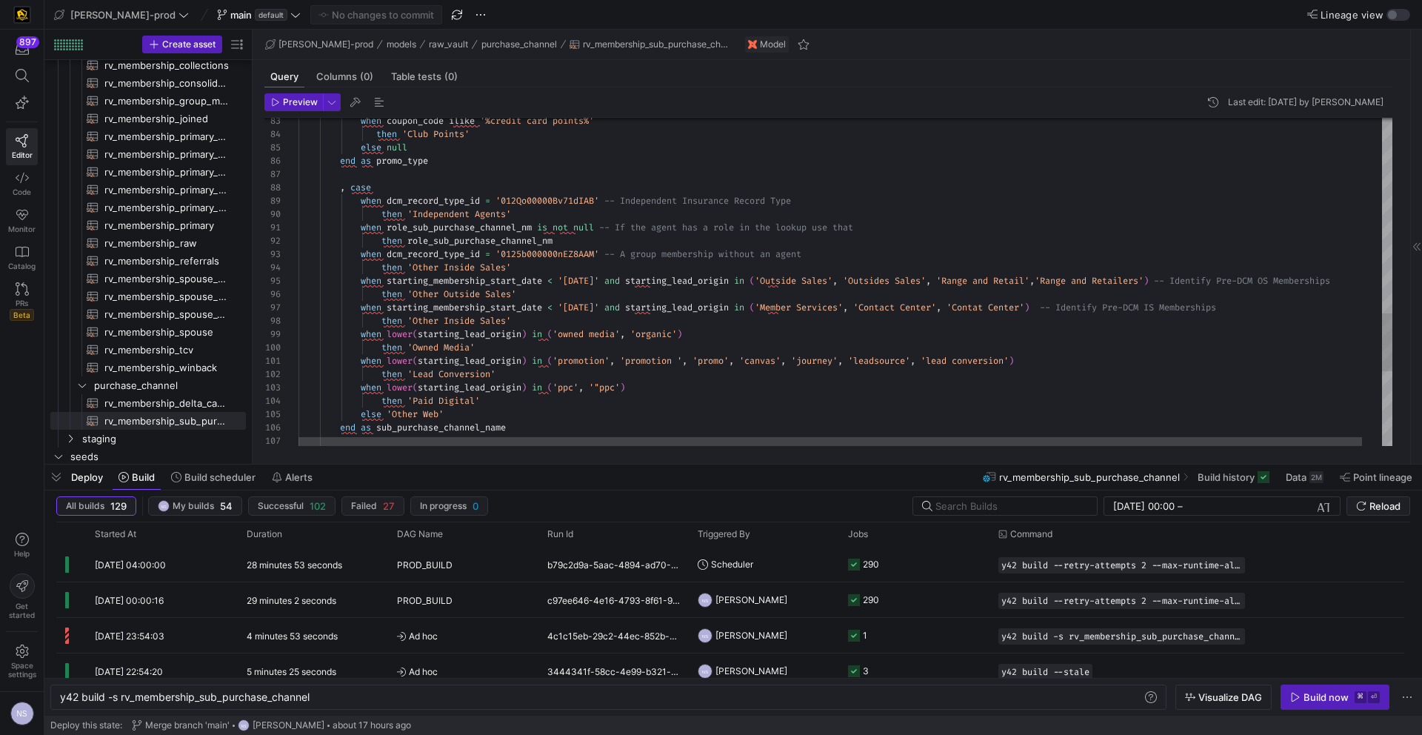
type textarea "then 'Other Inside Sales' when starting_membership_start_date < '[DATE]' and st…"
